Goal: Task Accomplishment & Management: Use online tool/utility

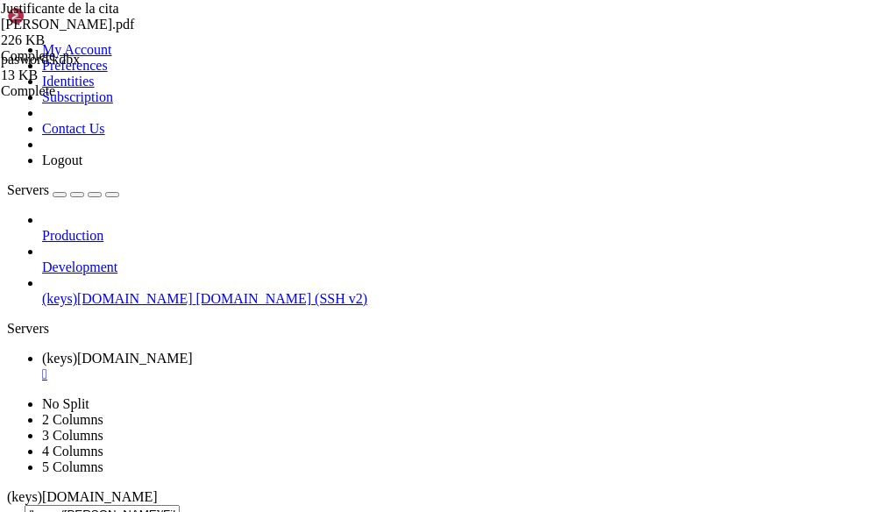
click at [190, 511] on div "submit" at bounding box center [190, 518] width 0 height 0
click at [14, 511] on icon "button" at bounding box center [14, 518] width 0 height 0
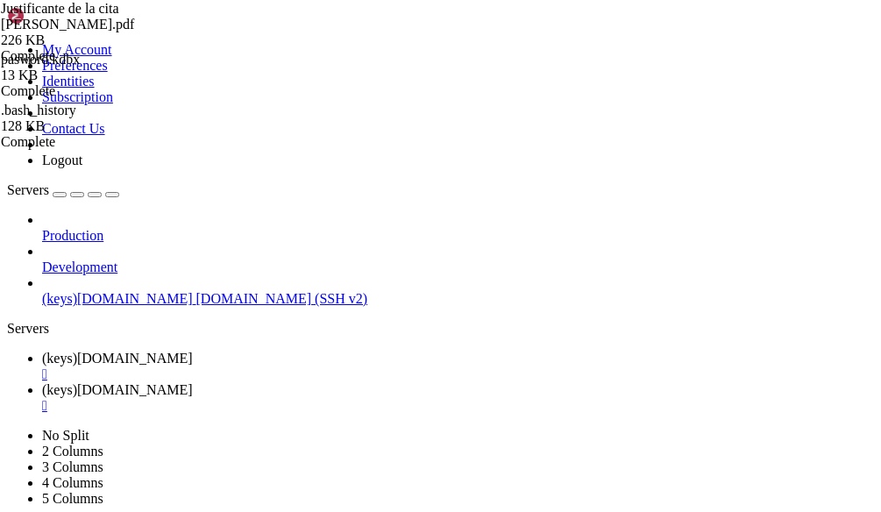
click at [531, 398] on div "" at bounding box center [458, 406] width 832 height 16
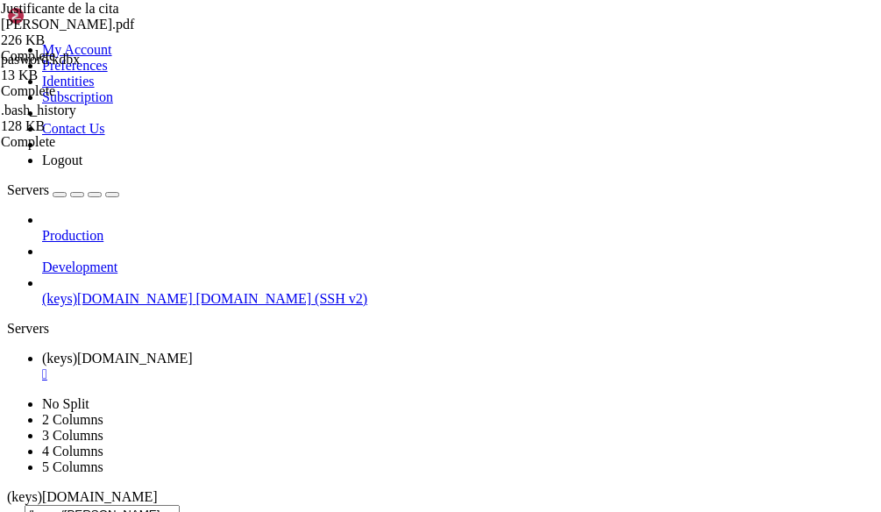
click at [96, 291] on span "(keys)[DOMAIN_NAME]" at bounding box center [117, 298] width 151 height 15
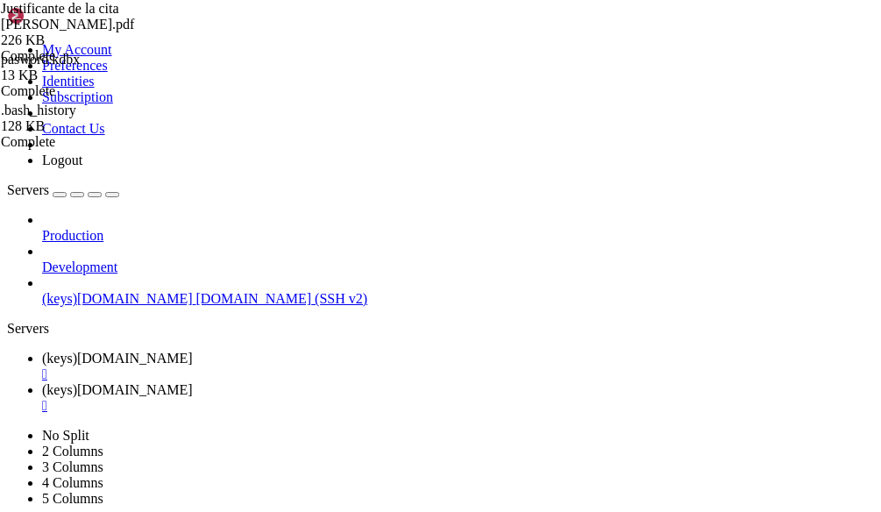
scroll to position [0, 0]
drag, startPoint x: 167, startPoint y: 1369, endPoint x: 92, endPoint y: 1489, distance: 141.4
drag, startPoint x: 270, startPoint y: 1515, endPoint x: 217, endPoint y: 1547, distance: 62.5
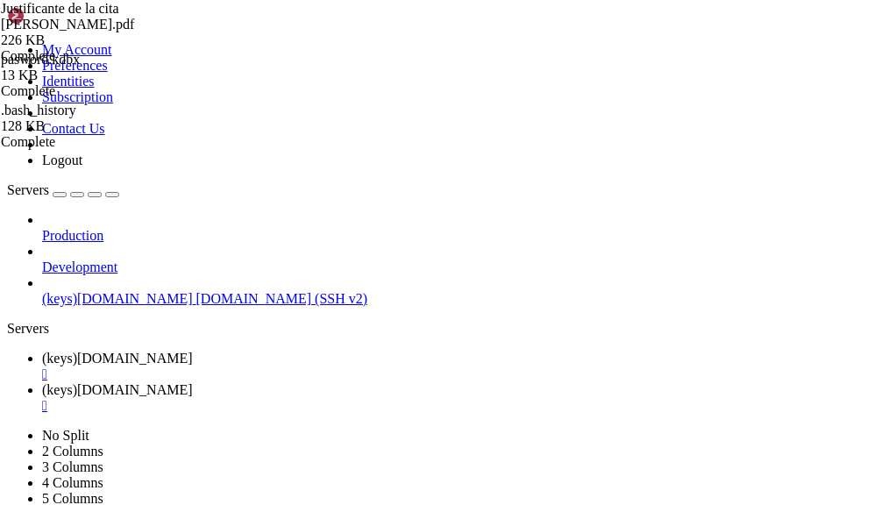
drag, startPoint x: 243, startPoint y: 1540, endPoint x: 151, endPoint y: 1559, distance: 93.9
click at [193, 351] on span "(keys)[DOMAIN_NAME]" at bounding box center [117, 358] width 151 height 15
click at [186, 252] on td " immich" at bounding box center [97, 243] width 177 height 18
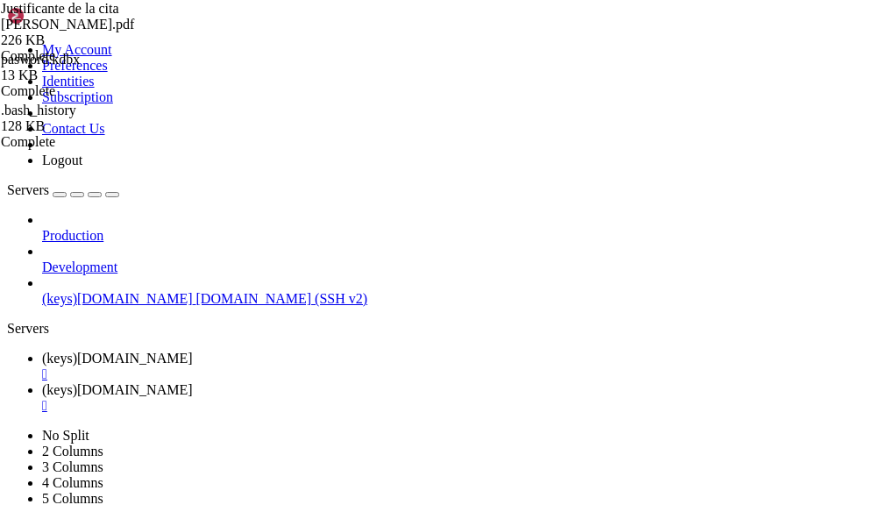
click at [186, 252] on td " immich" at bounding box center [97, 243] width 177 height 18
drag, startPoint x: 437, startPoint y: 54, endPoint x: 247, endPoint y: 62, distance: 190.4
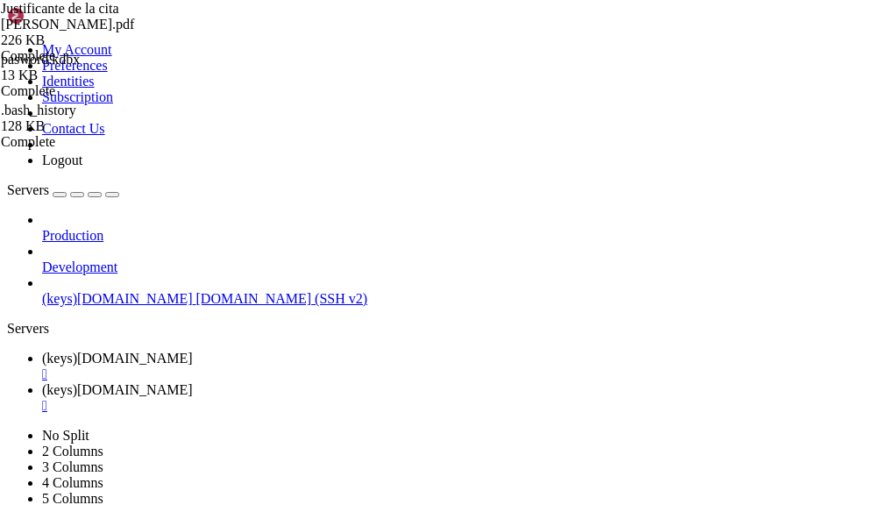
drag, startPoint x: 436, startPoint y: 20, endPoint x: 161, endPoint y: 160, distance: 308.2
click at [193, 382] on span "(keys)[DOMAIN_NAME]" at bounding box center [117, 389] width 151 height 15
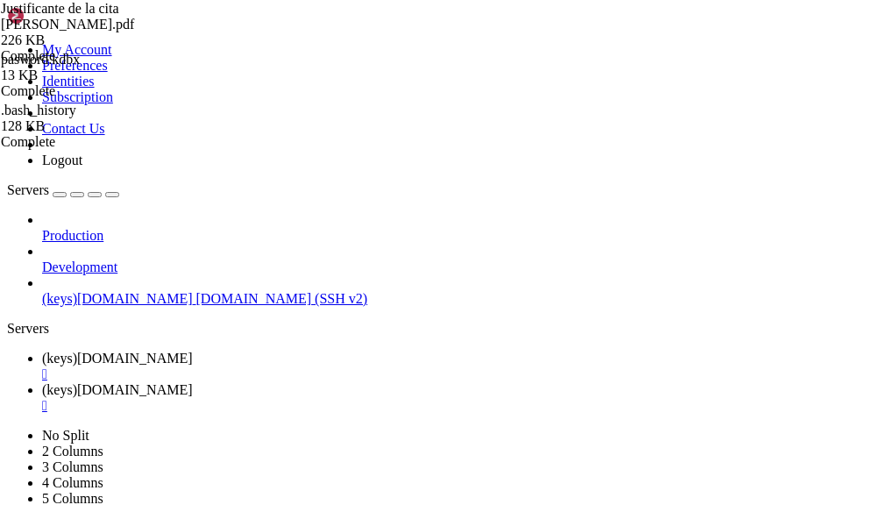
scroll to position [298, 0]
drag, startPoint x: 156, startPoint y: 1535, endPoint x: 126, endPoint y: 1570, distance: 46.0
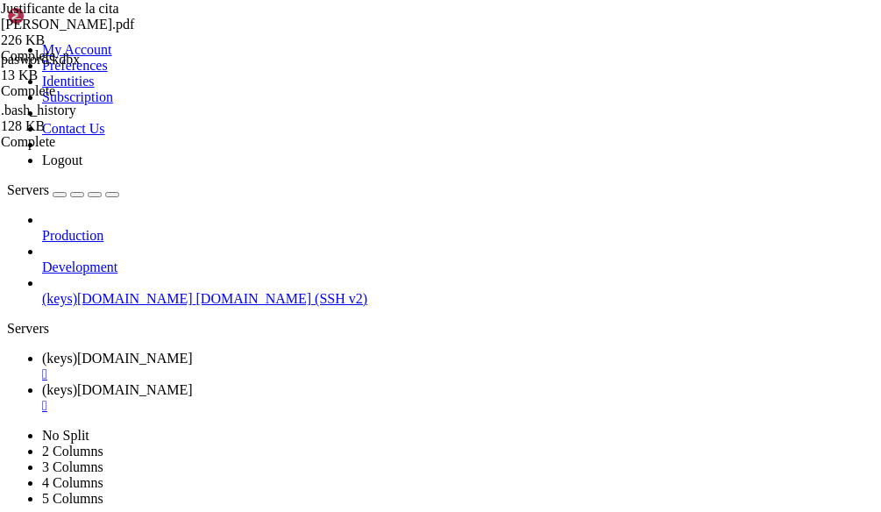
drag, startPoint x: 629, startPoint y: 1575, endPoint x: 15, endPoint y: 1424, distance: 632.2
drag, startPoint x: 190, startPoint y: 1606, endPoint x: 155, endPoint y: 1588, distance: 39.6
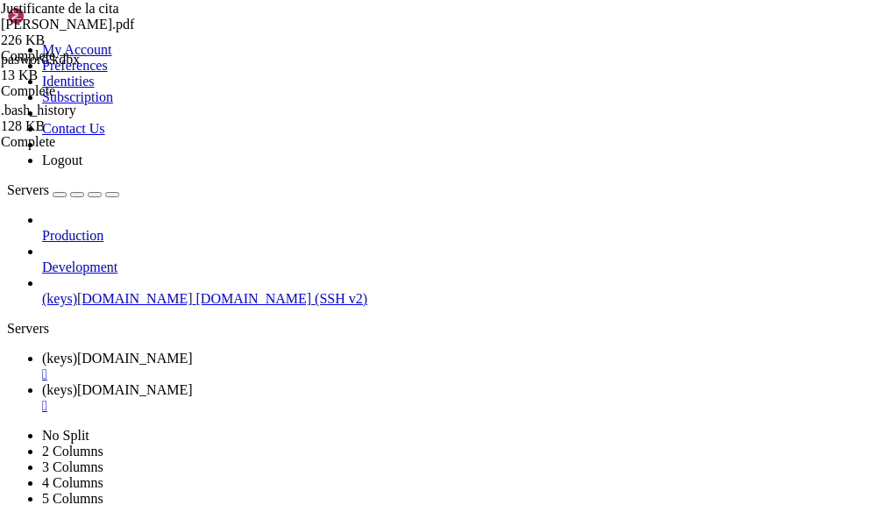
drag, startPoint x: 153, startPoint y: 1376, endPoint x: 85, endPoint y: 1490, distance: 133.7
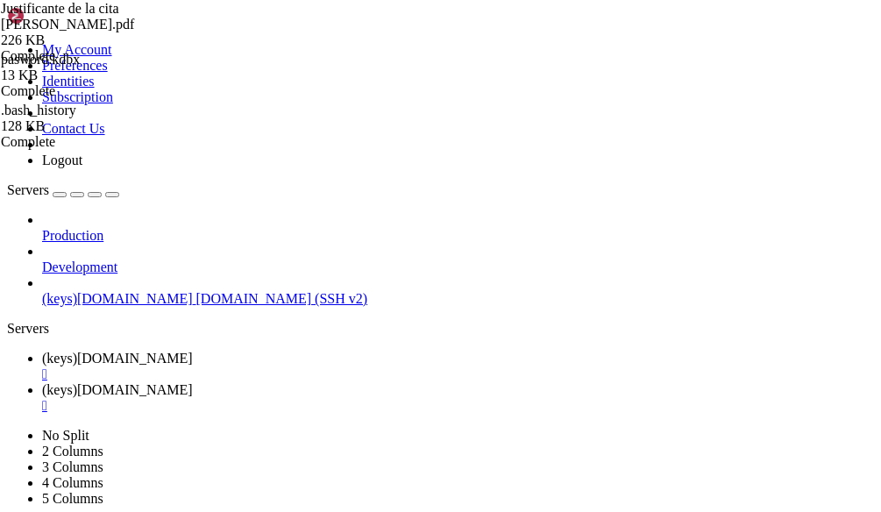
drag, startPoint x: 194, startPoint y: 1590, endPoint x: 15, endPoint y: 1379, distance: 276.8
drag, startPoint x: 313, startPoint y: 1549, endPoint x: 220, endPoint y: 1529, distance: 95.1
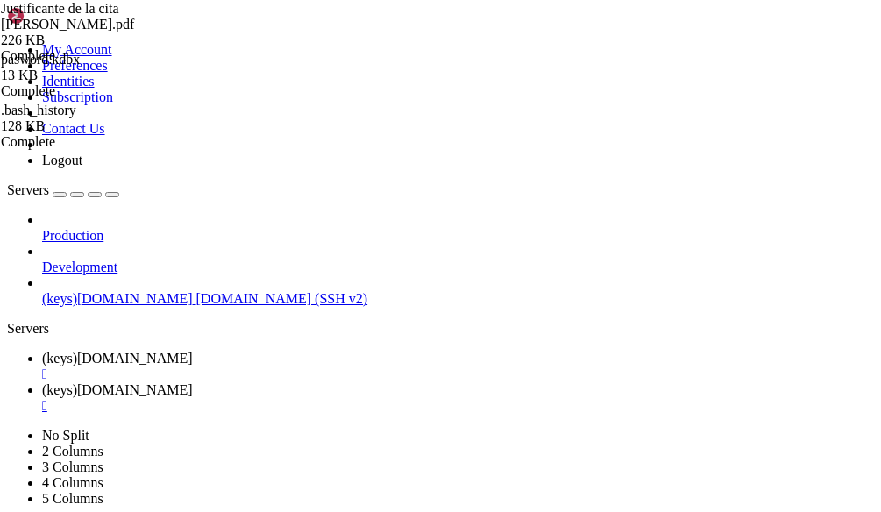
scroll to position [2221, 0]
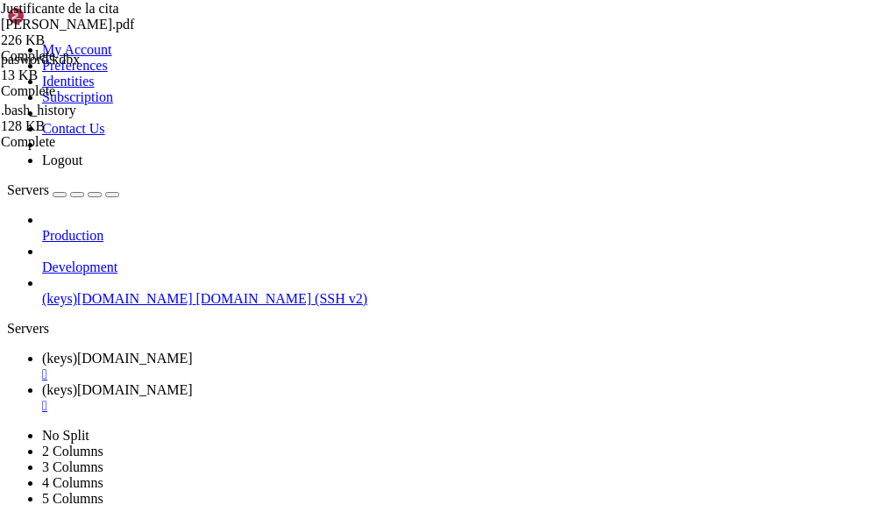
drag, startPoint x: 177, startPoint y: 1529, endPoint x: 141, endPoint y: 1540, distance: 37.5
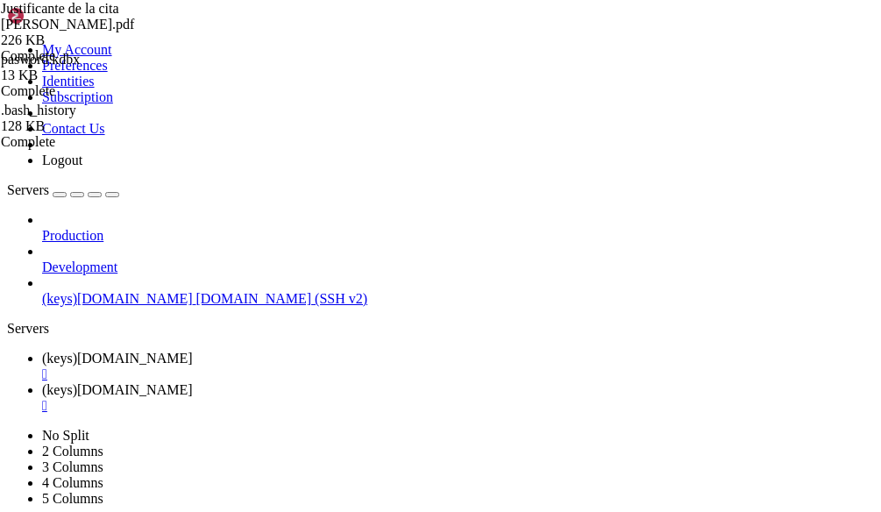
click at [52, 101] on span " scripts" at bounding box center [31, 93] width 42 height 15
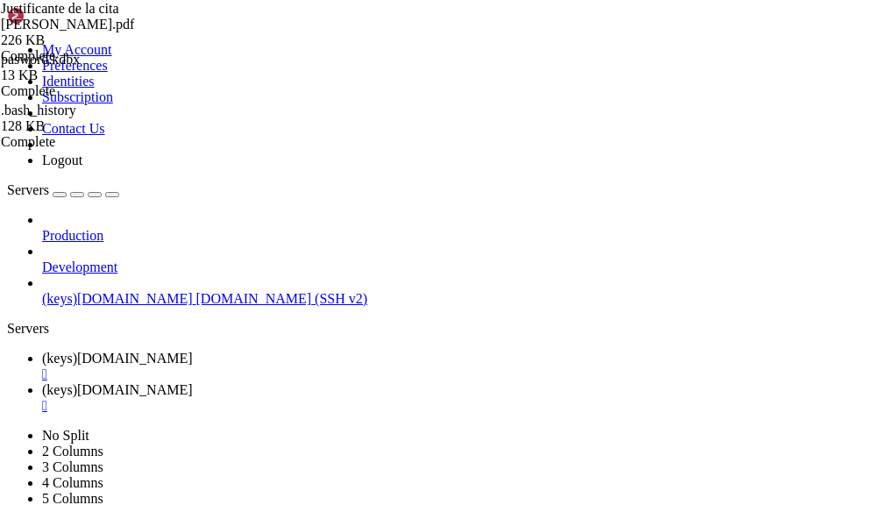
click at [436, 382] on link "(keys)[DOMAIN_NAME] " at bounding box center [458, 398] width 832 height 32
click at [193, 351] on span "(keys)[DOMAIN_NAME]" at bounding box center [117, 358] width 151 height 15
click at [193, 382] on span "(keys)[DOMAIN_NAME]" at bounding box center [117, 389] width 151 height 15
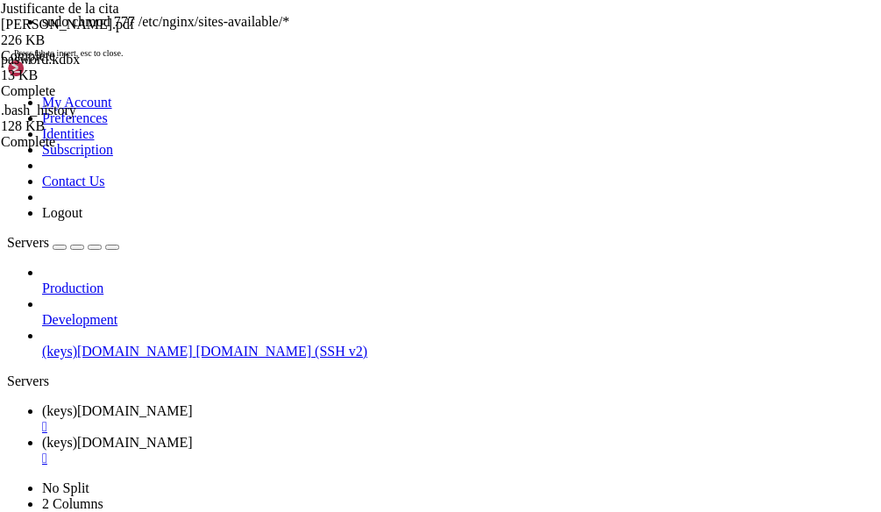
drag, startPoint x: 191, startPoint y: 1267, endPoint x: 391, endPoint y: 1260, distance: 200.0
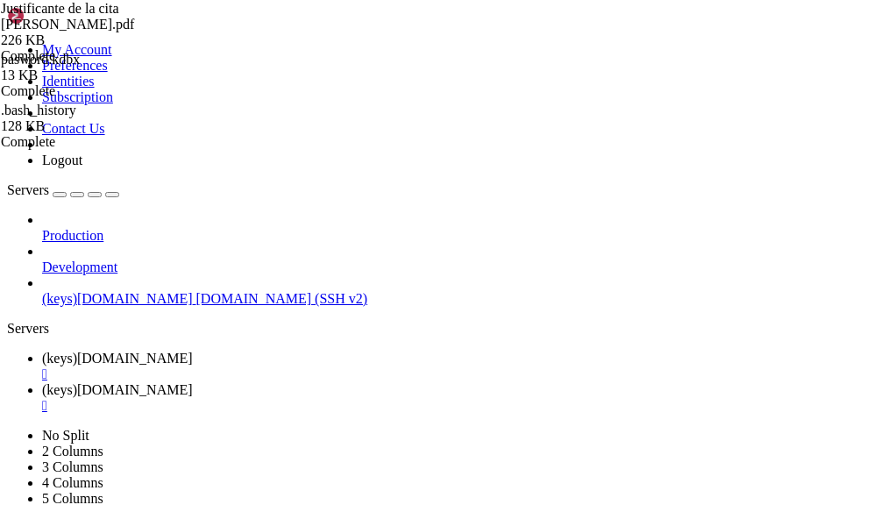
drag, startPoint x: 370, startPoint y: 1214, endPoint x: 307, endPoint y: 1505, distance: 297.8
click at [320, 351] on link "(keys)[DOMAIN_NAME] " at bounding box center [458, 367] width 832 height 32
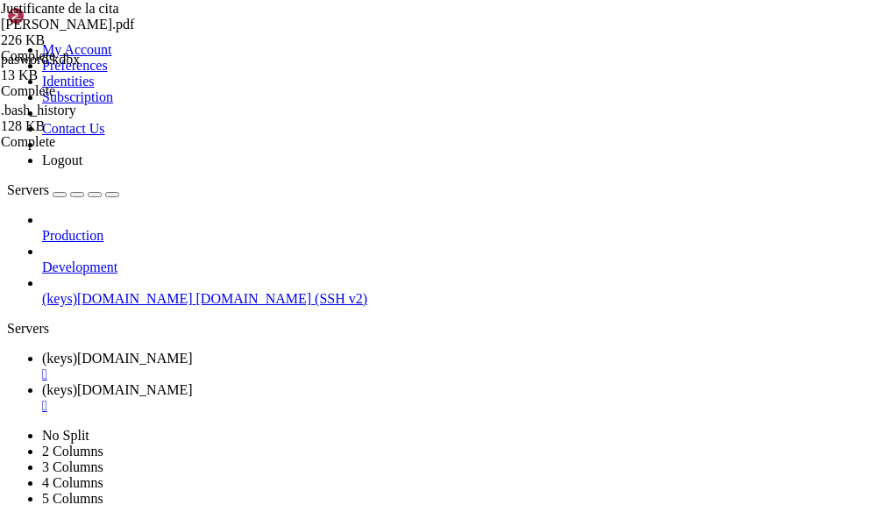
click at [447, 382] on link "(keys)[DOMAIN_NAME] " at bounding box center [458, 398] width 832 height 32
drag, startPoint x: 303, startPoint y: 1439, endPoint x: 644, endPoint y: 1444, distance: 340.2
drag, startPoint x: 637, startPoint y: 1444, endPoint x: 499, endPoint y: 1471, distance: 140.3
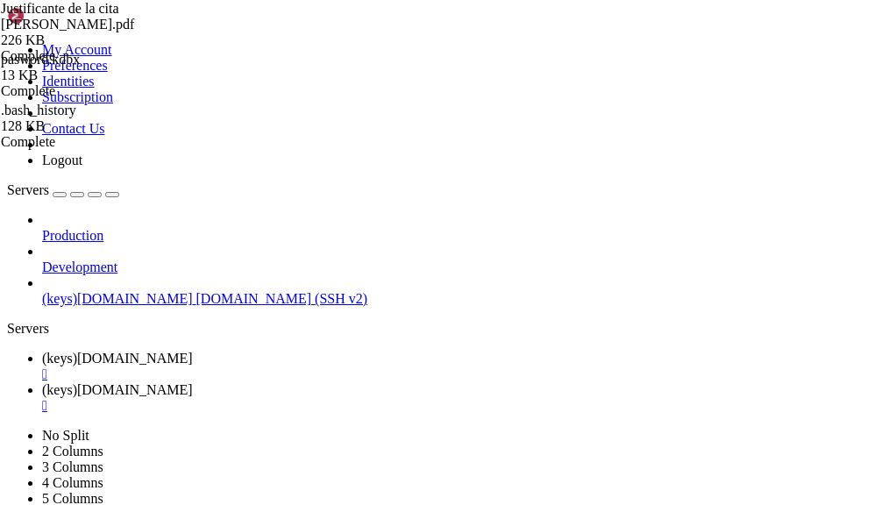
scroll to position [3001, 0]
drag, startPoint x: 11, startPoint y: 1274, endPoint x: 153, endPoint y: 1297, distance: 143.8
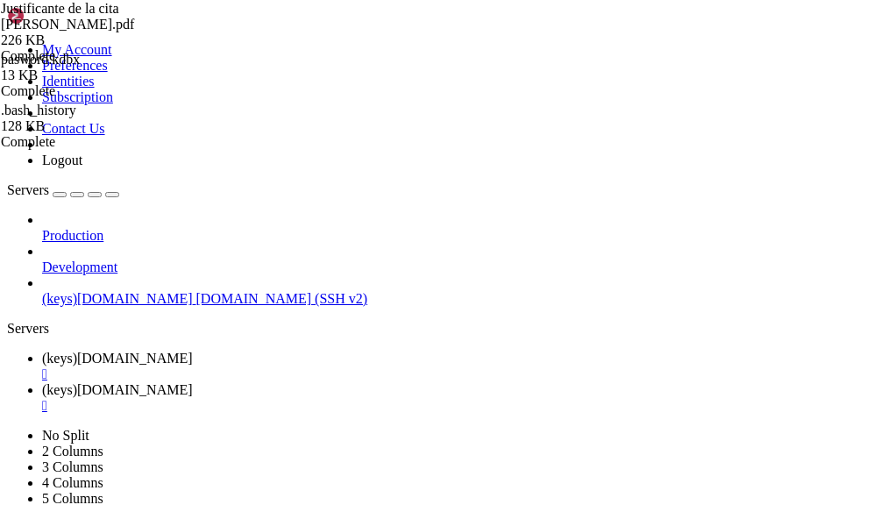
drag, startPoint x: 14, startPoint y: 1214, endPoint x: 501, endPoint y: 1390, distance: 518.3
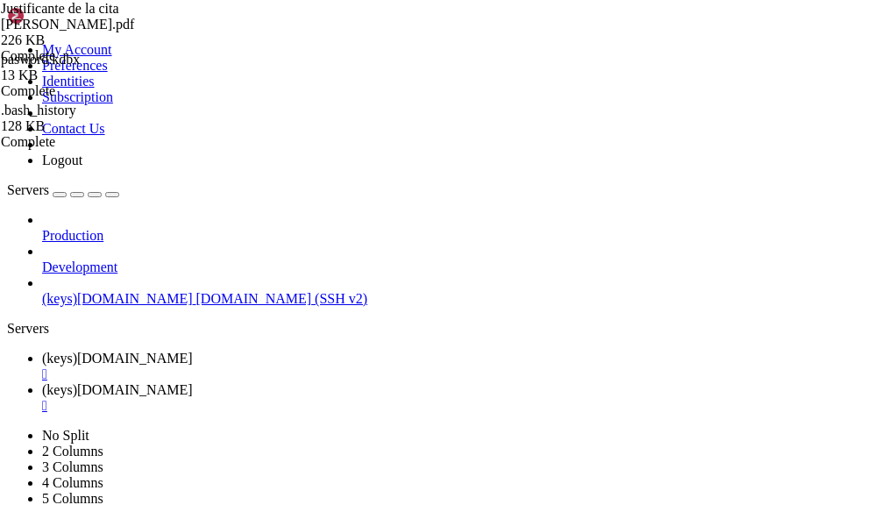
scroll to position [820, 0]
drag, startPoint x: 239, startPoint y: 1522, endPoint x: 191, endPoint y: 1567, distance: 65.8
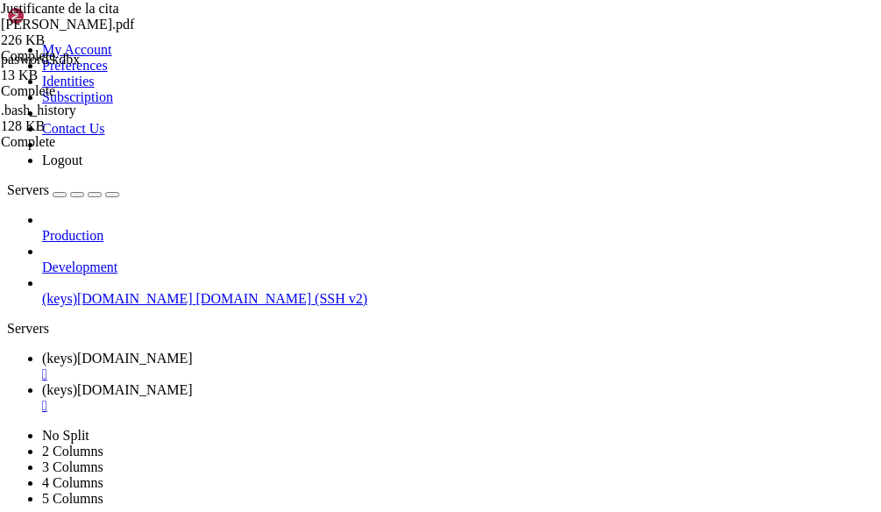
scroll to position [18660, 0]
drag, startPoint x: 161, startPoint y: 1568, endPoint x: 7, endPoint y: 1447, distance: 196.1
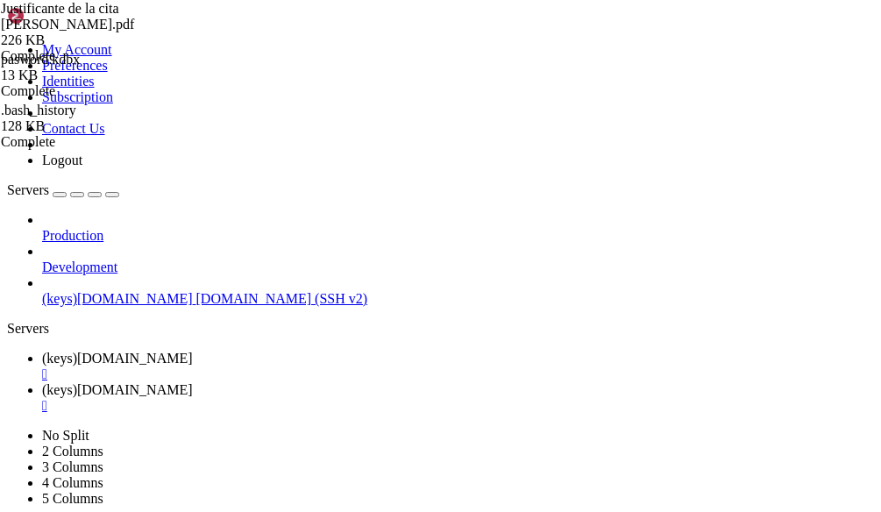
scroll to position [36841, 0]
drag, startPoint x: 15, startPoint y: 1304, endPoint x: 444, endPoint y: 1568, distance: 503.9
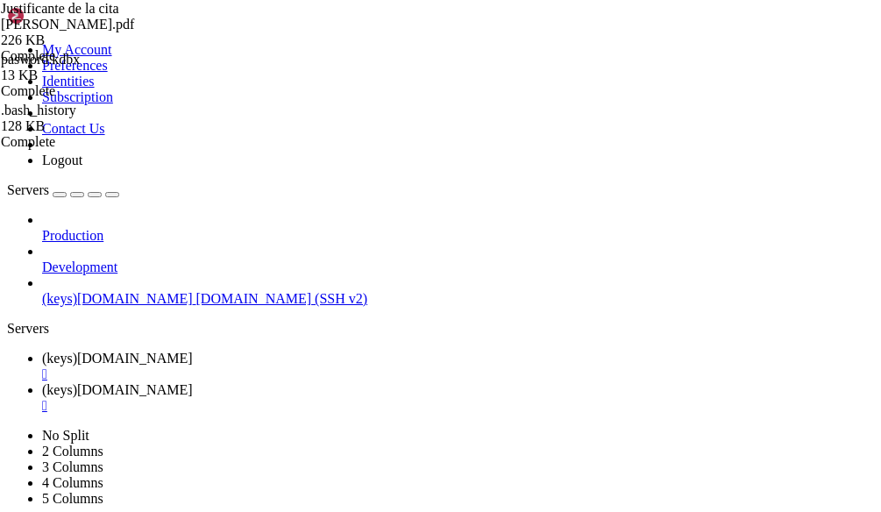
scroll to position [37763, 0]
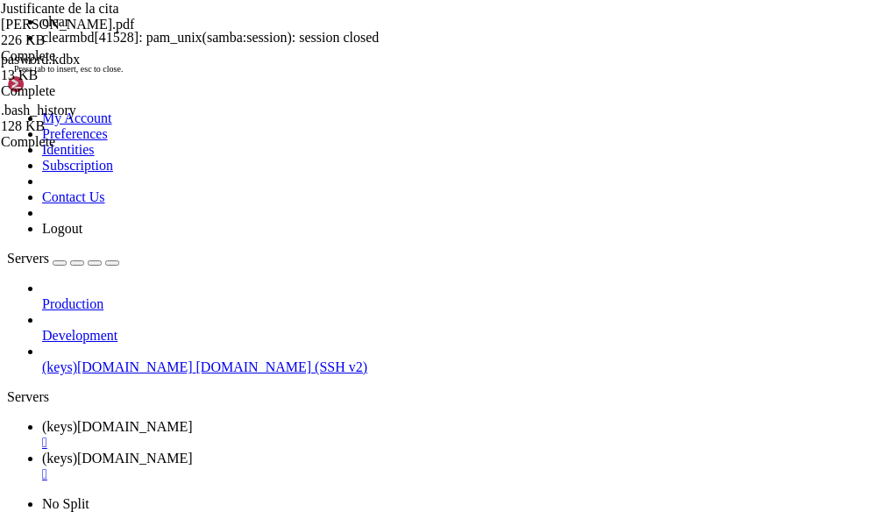
scroll to position [0, 0]
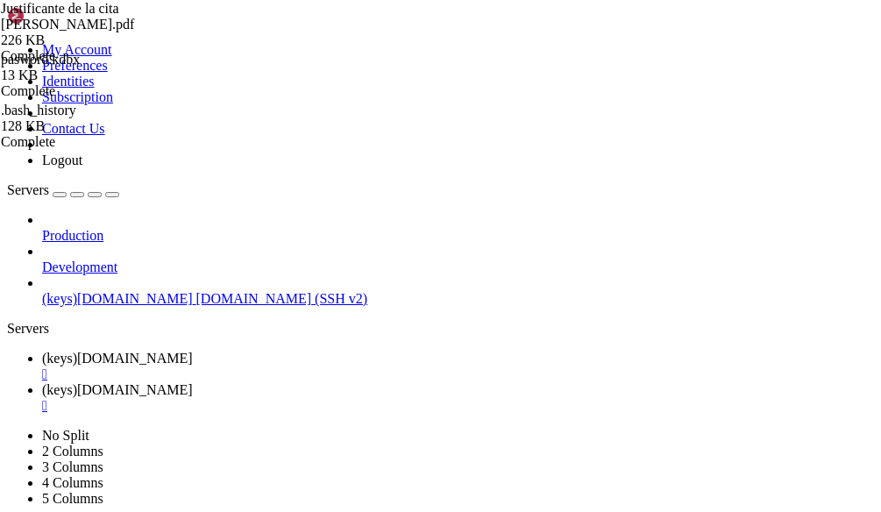
drag, startPoint x: 193, startPoint y: 1378, endPoint x: 143, endPoint y: 1380, distance: 50.0
drag, startPoint x: 188, startPoint y: 1348, endPoint x: 161, endPoint y: 1421, distance: 78.5
drag, startPoint x: 185, startPoint y: 1433, endPoint x: 171, endPoint y: 1468, distance: 37.8
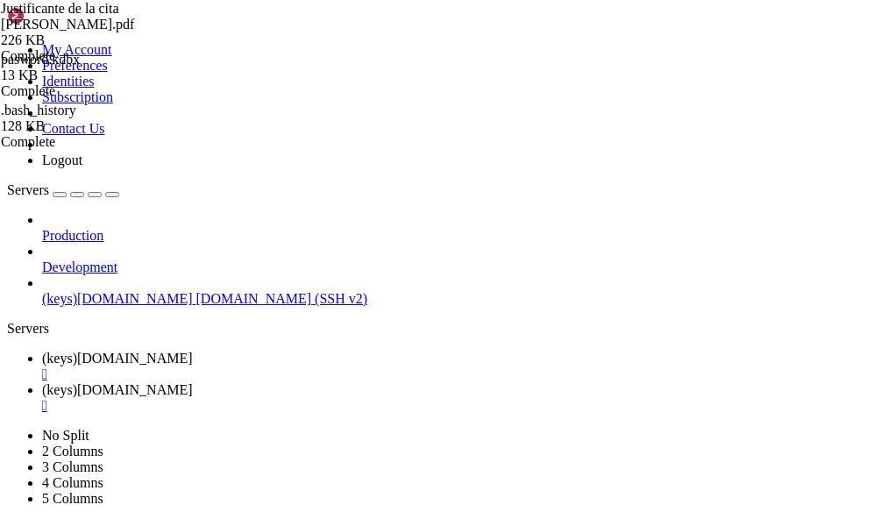
drag, startPoint x: 168, startPoint y: 1567, endPoint x: -16, endPoint y: 1379, distance: 262.9
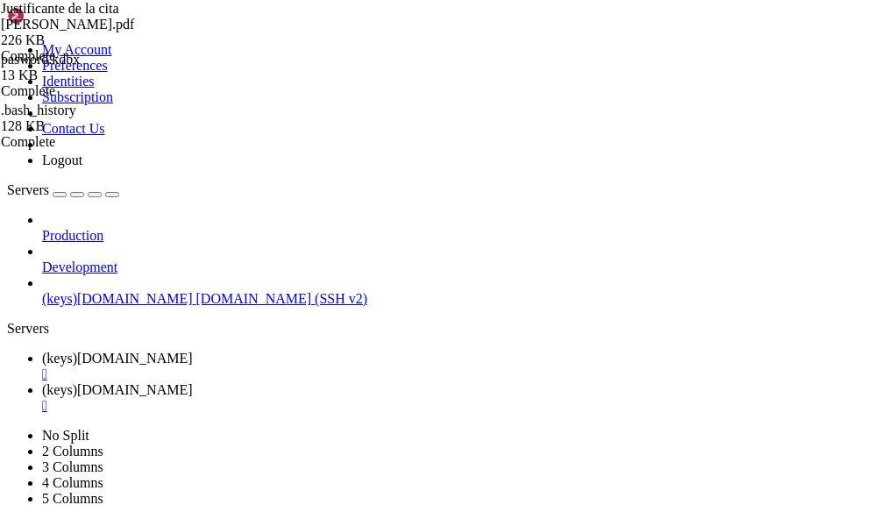
click at [193, 351] on span "(keys)[DOMAIN_NAME]" at bounding box center [117, 358] width 151 height 15
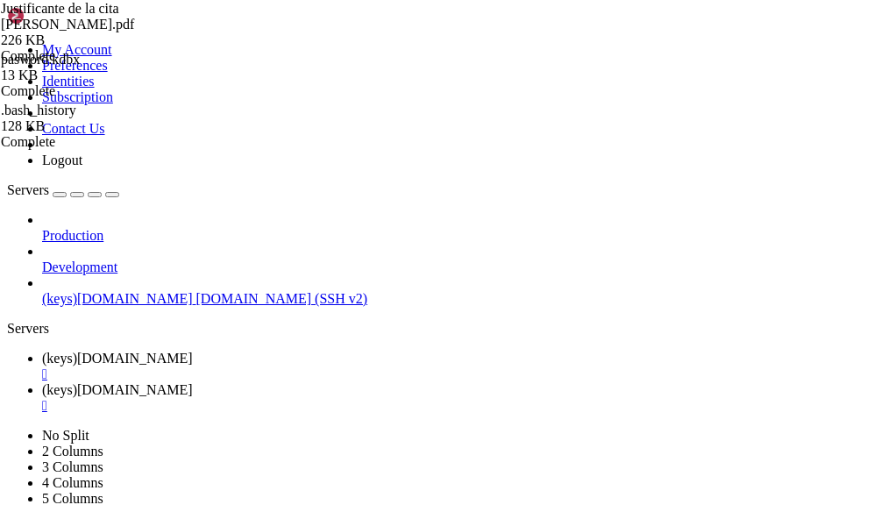
click at [425, 382] on link "(keys)[DOMAIN_NAME] " at bounding box center [458, 398] width 832 height 32
click at [299, 351] on link "(keys)[DOMAIN_NAME] " at bounding box center [458, 367] width 832 height 32
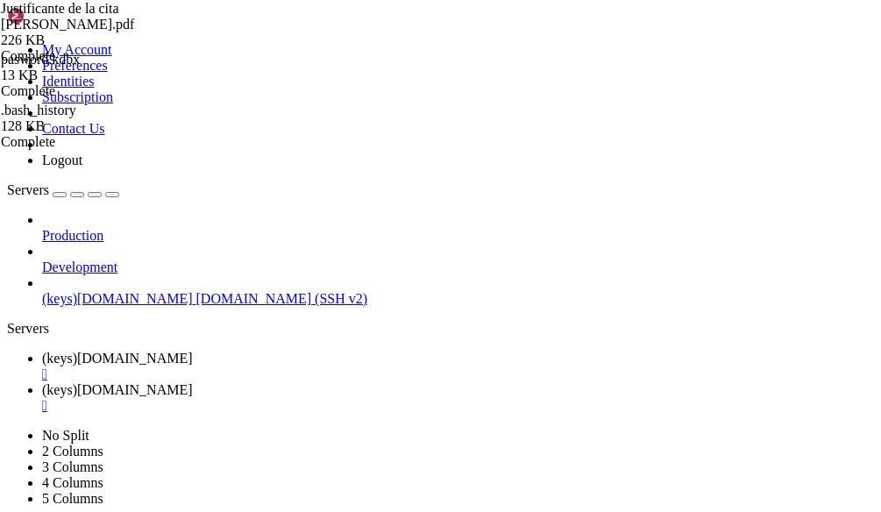
scroll to position [789, 0]
click at [58, 250] on span " immich" at bounding box center [34, 242] width 48 height 15
type input "/home/[PERSON_NAME]/[PERSON_NAME]"
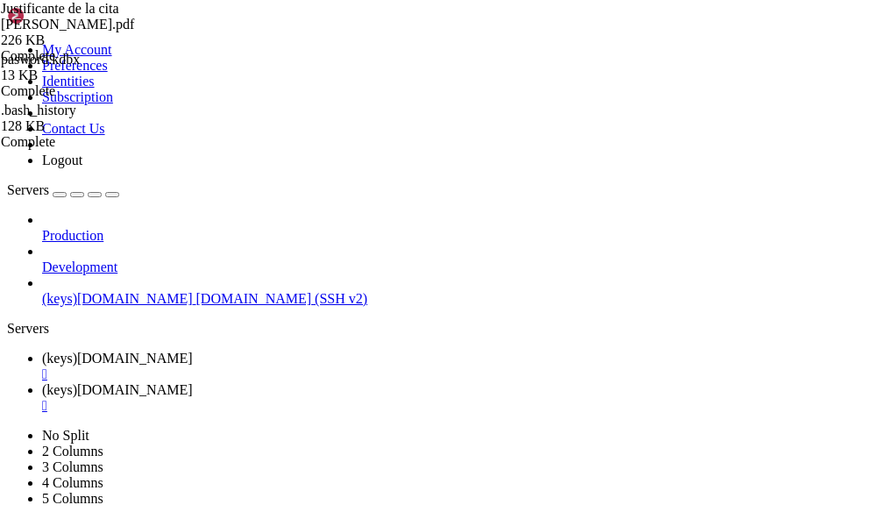
click at [442, 382] on link "(keys)[DOMAIN_NAME] " at bounding box center [458, 398] width 832 height 32
click at [267, 351] on link "(keys)[DOMAIN_NAME] " at bounding box center [458, 367] width 832 height 32
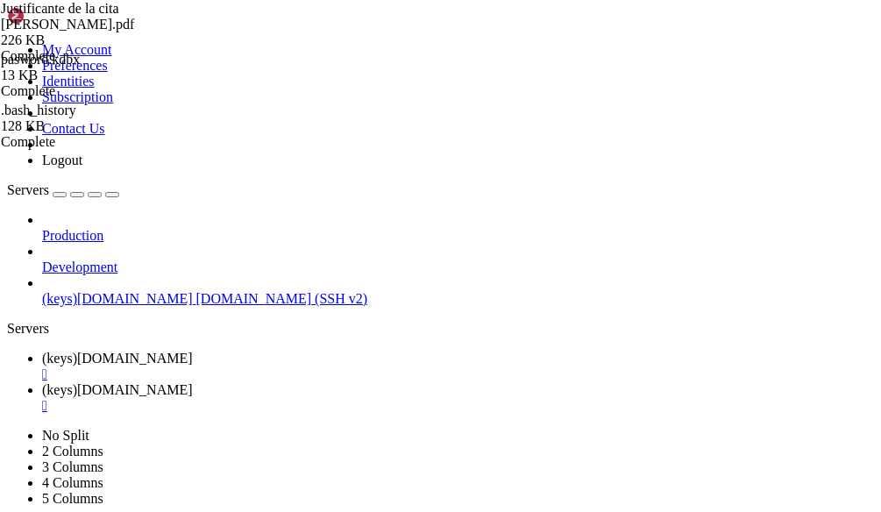
click at [193, 382] on span "(keys)[DOMAIN_NAME]" at bounding box center [117, 389] width 151 height 15
click at [193, 351] on span "(keys)[DOMAIN_NAME]" at bounding box center [117, 358] width 151 height 15
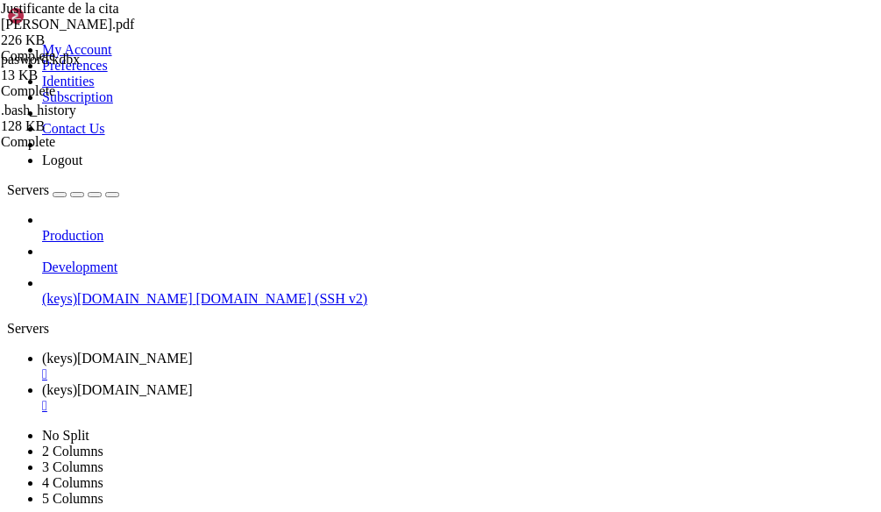
click at [193, 382] on span "(keys)[DOMAIN_NAME]" at bounding box center [117, 389] width 151 height 15
drag, startPoint x: 234, startPoint y: 1543, endPoint x: 167, endPoint y: 1568, distance: 71.0
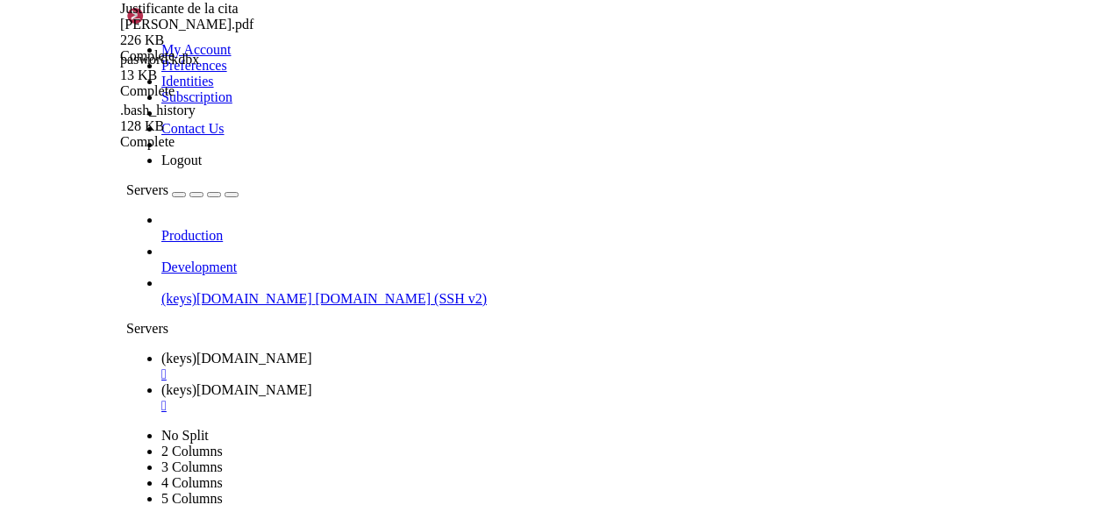
scroll to position [5947, 0]
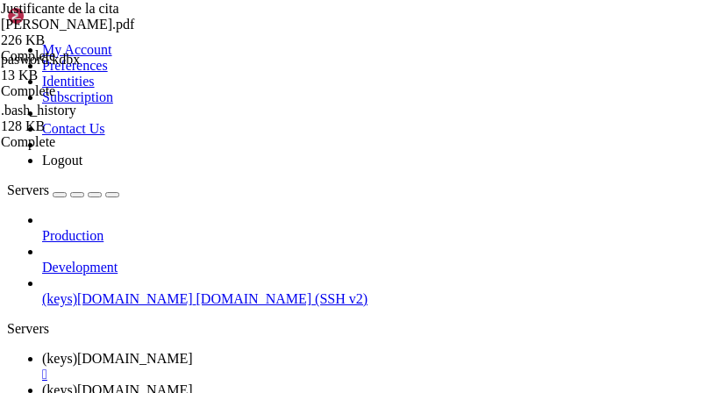
scroll to position [11953, 0]
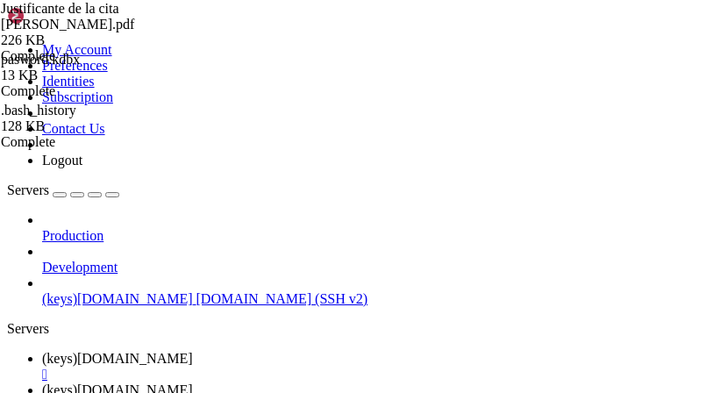
scroll to position [12269, 0]
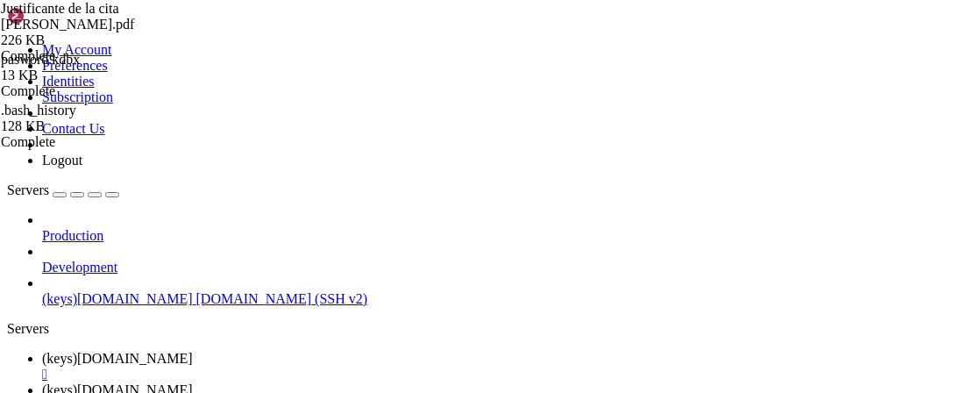
drag, startPoint x: 13, startPoint y: 1094, endPoint x: 359, endPoint y: 1209, distance: 364.0
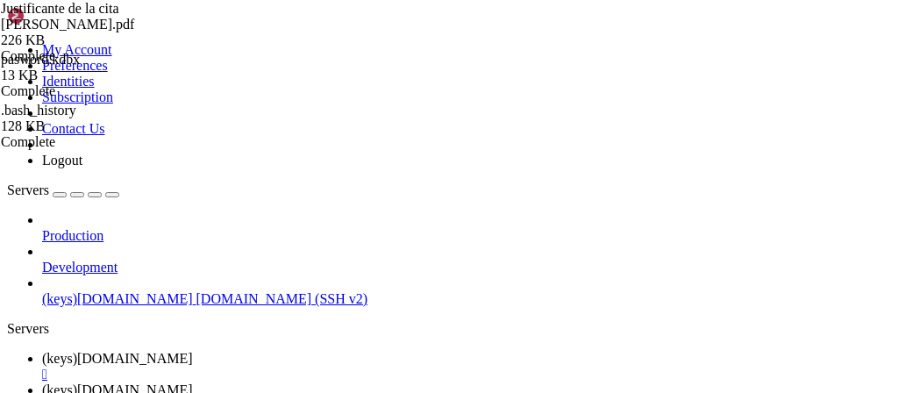
drag, startPoint x: 229, startPoint y: 1265, endPoint x: 113, endPoint y: 1301, distance: 121.2
drag, startPoint x: 13, startPoint y: 1212, endPoint x: 485, endPoint y: 1353, distance: 492.3
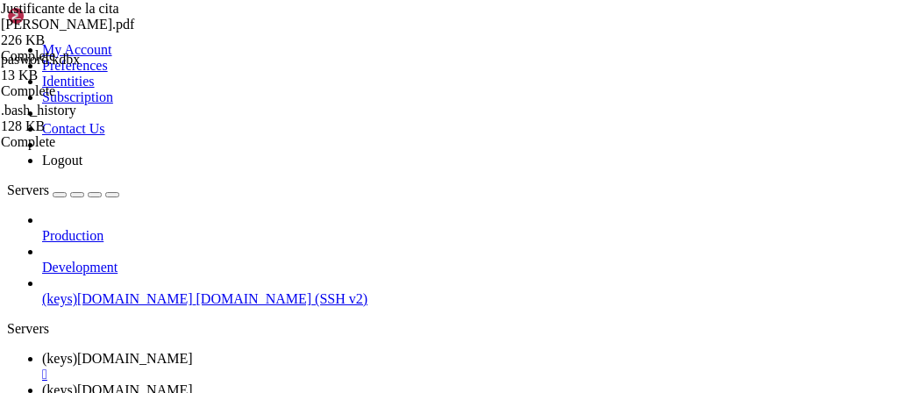
scroll to position [12043, 0]
drag, startPoint x: 273, startPoint y: 1326, endPoint x: 229, endPoint y: 1334, distance: 44.5
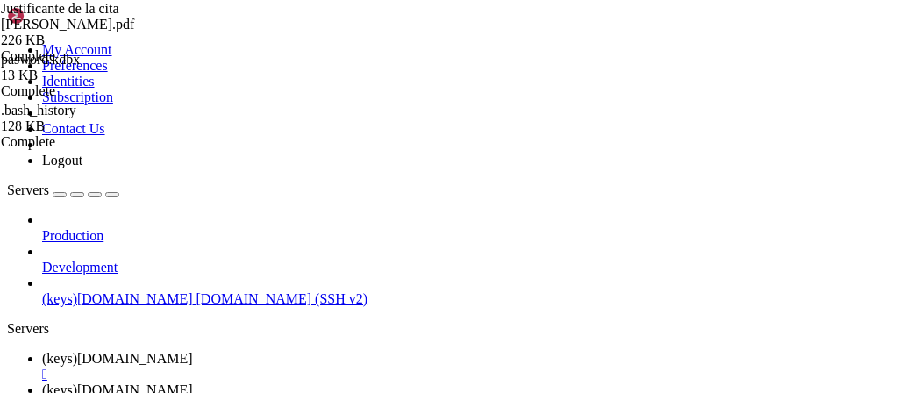
scroll to position [12236, 0]
drag, startPoint x: 125, startPoint y: 1333, endPoint x: 15, endPoint y: 1178, distance: 189.8
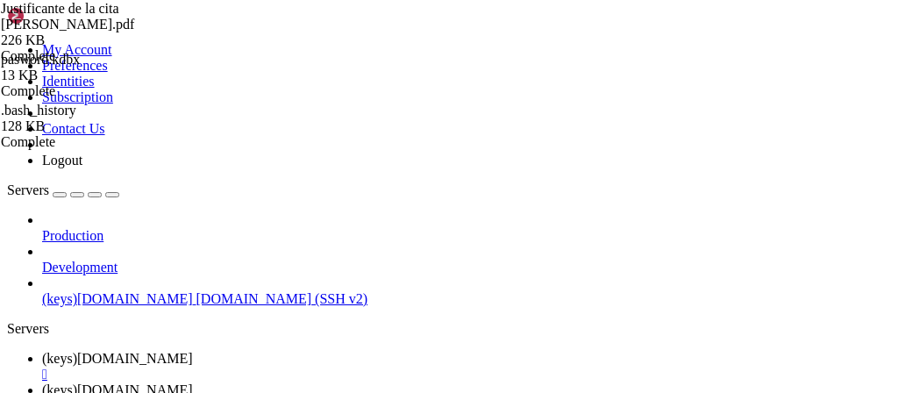
drag, startPoint x: 267, startPoint y: 1339, endPoint x: 193, endPoint y: 1339, distance: 74.5
drag, startPoint x: 127, startPoint y: 1236, endPoint x: 96, endPoint y: 1286, distance: 59.1
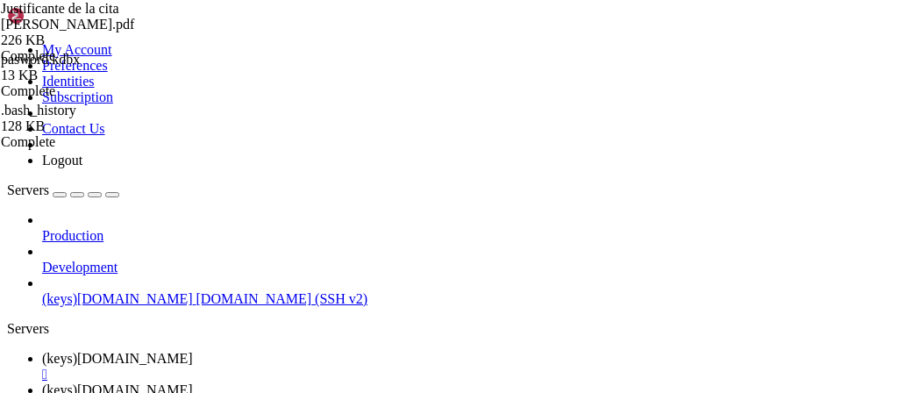
scroll to position [12505, 0]
drag, startPoint x: 232, startPoint y: 1343, endPoint x: 188, endPoint y: 1341, distance: 43.9
drag, startPoint x: 547, startPoint y: 1169, endPoint x: 169, endPoint y: 1183, distance: 378.1
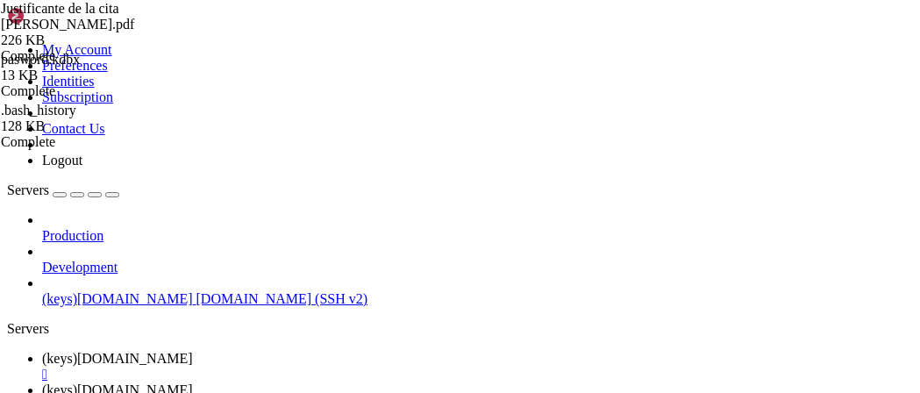
drag, startPoint x: 348, startPoint y: 1328, endPoint x: 16, endPoint y: 1263, distance: 338.6
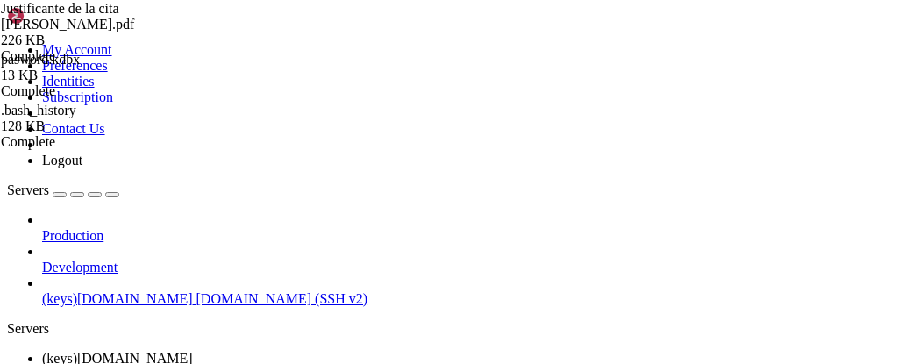
scroll to position [29168, 0]
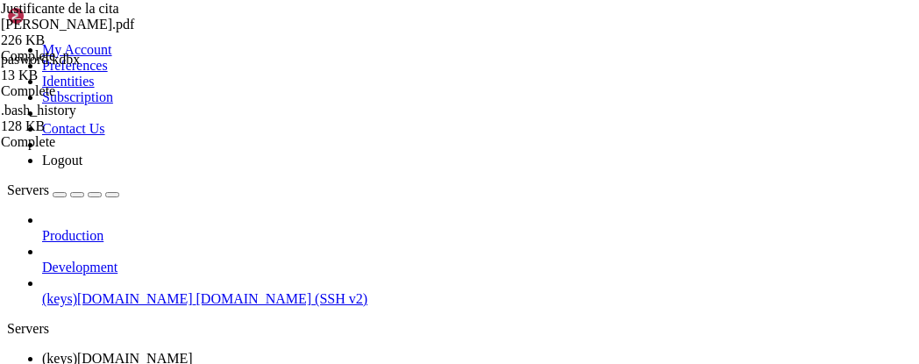
scroll to position [29272, 0]
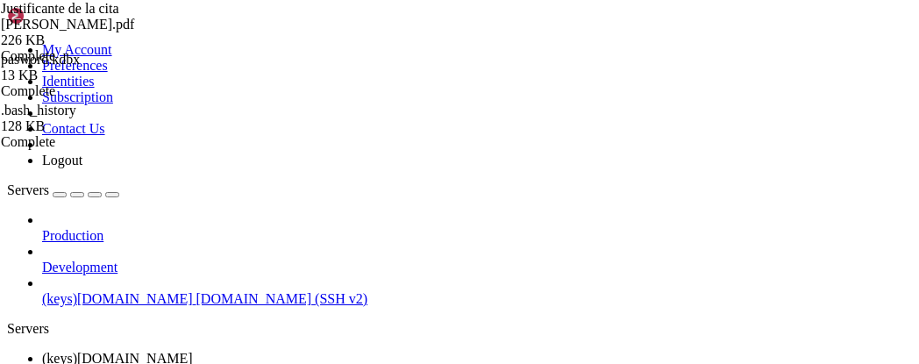
drag, startPoint x: 380, startPoint y: 1284, endPoint x: 325, endPoint y: 1276, distance: 55.1
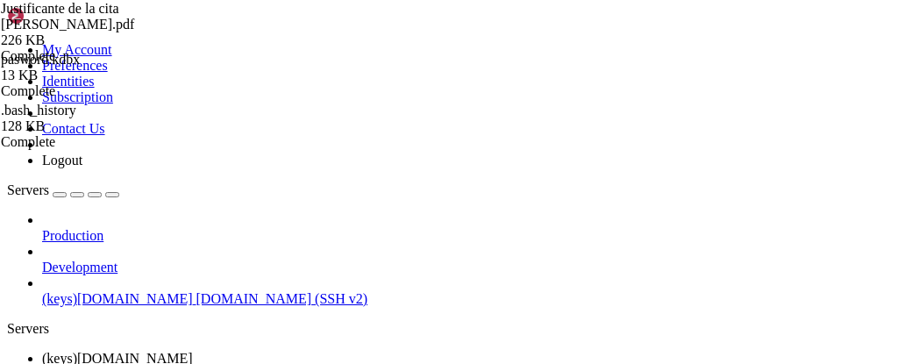
scroll to position [143, 0]
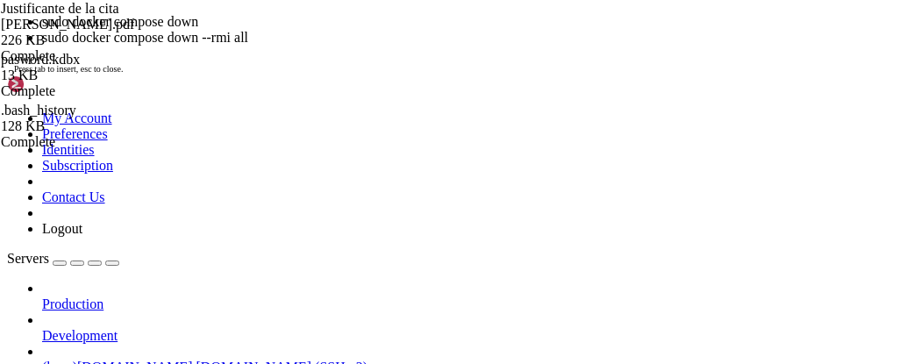
drag, startPoint x: 243, startPoint y: 1357, endPoint x: 425, endPoint y: 1360, distance: 182.4
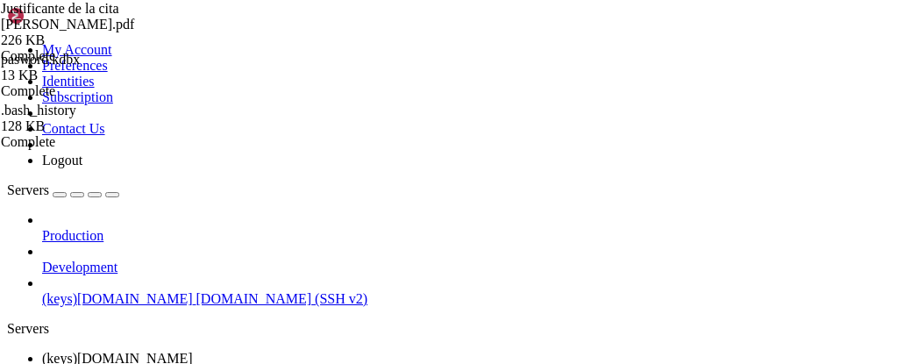
drag, startPoint x: 458, startPoint y: 1283, endPoint x: 326, endPoint y: 1296, distance: 132.2
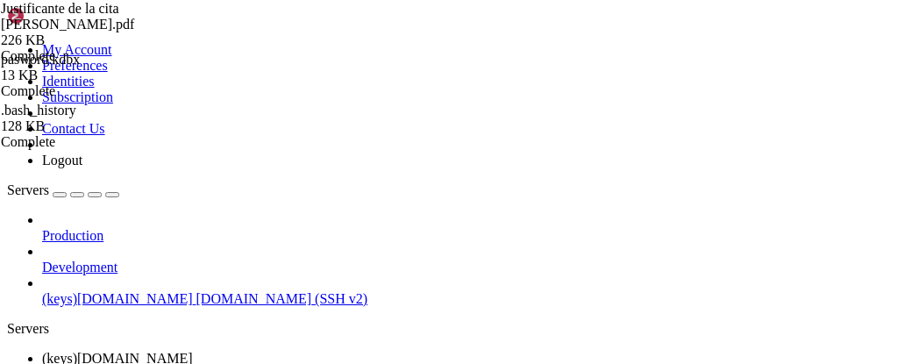
scroll to position [1565, 0]
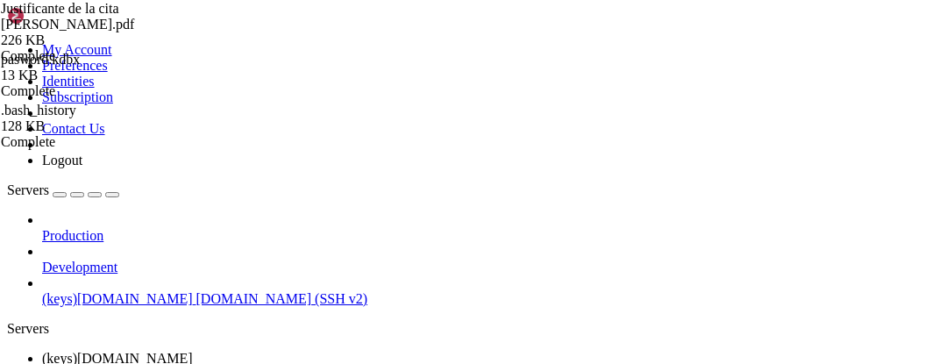
drag, startPoint x: 49, startPoint y: 1070, endPoint x: 400, endPoint y: 1134, distance: 356.5
drag, startPoint x: 277, startPoint y: 1205, endPoint x: 252, endPoint y: 1259, distance: 59.6
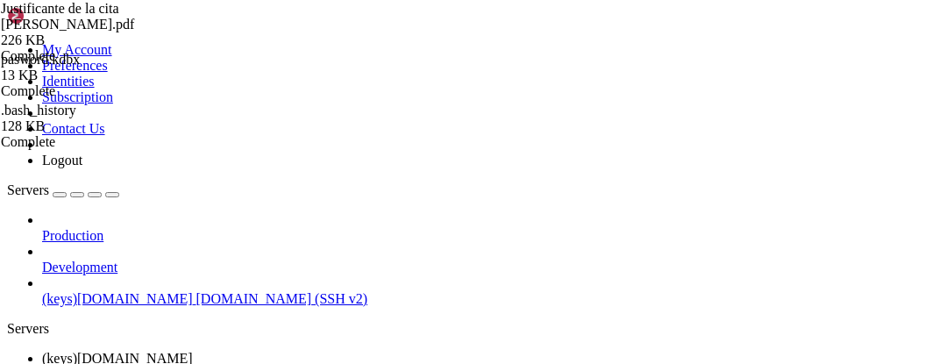
scroll to position [4874, 0]
drag, startPoint x: 308, startPoint y: 1278, endPoint x: 32, endPoint y: 1079, distance: 340.4
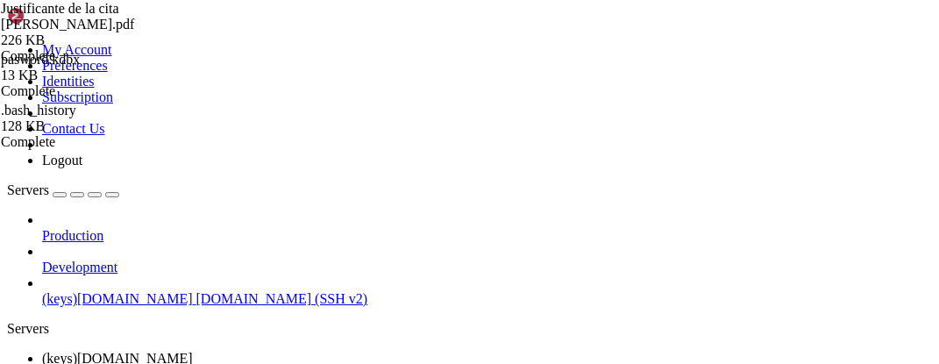
drag, startPoint x: 15, startPoint y: 1200, endPoint x: 402, endPoint y: 1272, distance: 394.1
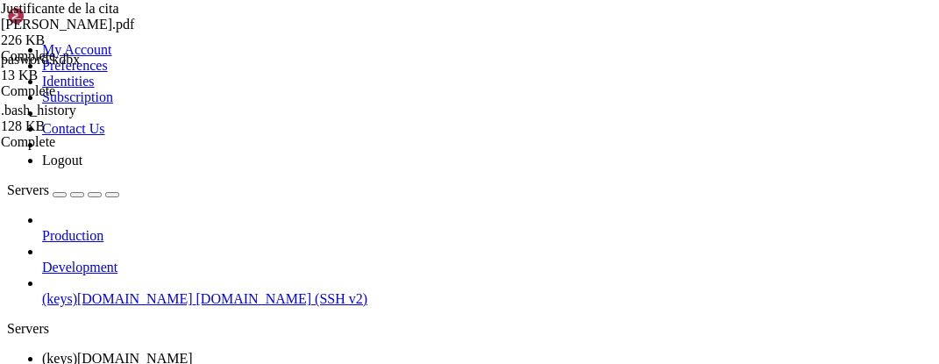
drag, startPoint x: 232, startPoint y: 1283, endPoint x: 147, endPoint y: 1283, distance: 85.0
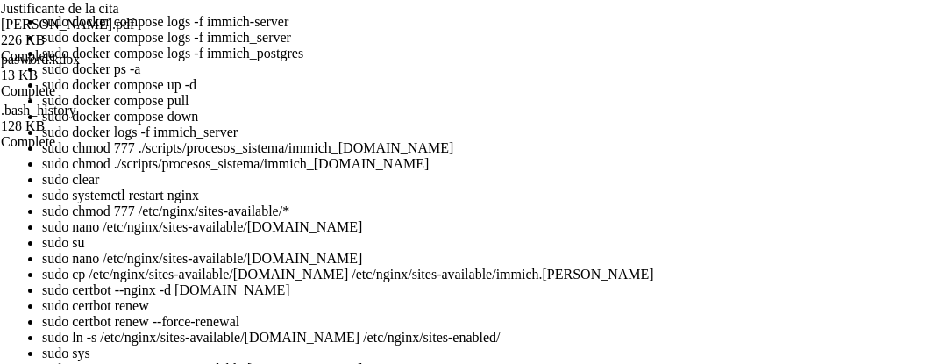
drag, startPoint x: 411, startPoint y: 2000, endPoint x: 318, endPoint y: 2011, distance: 93.6
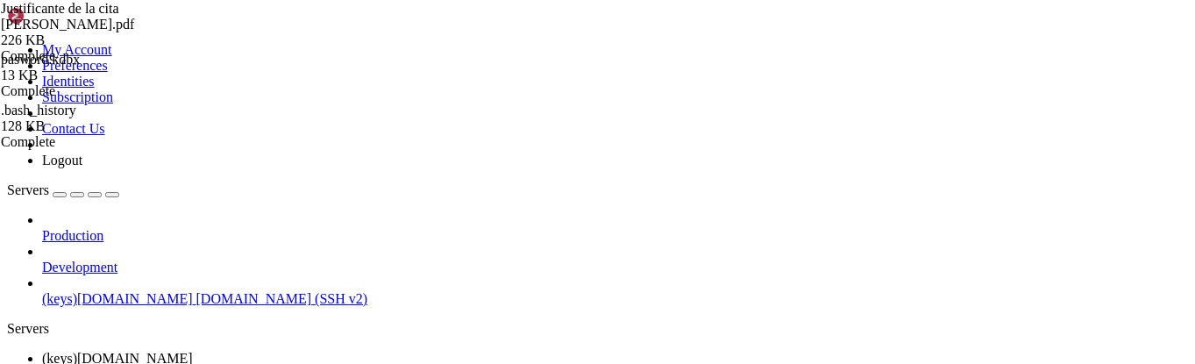
scroll to position [878, 0]
drag, startPoint x: 191, startPoint y: 1243, endPoint x: 99, endPoint y: 1248, distance: 92.2
drag, startPoint x: 195, startPoint y: 1274, endPoint x: 147, endPoint y: 1302, distance: 55.0
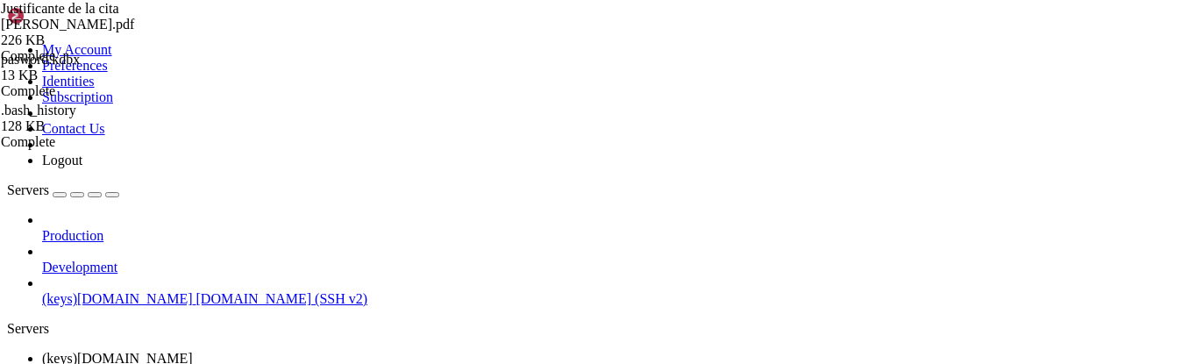
drag, startPoint x: 269, startPoint y: 1242, endPoint x: 217, endPoint y: 1257, distance: 53.8
